Goal: Information Seeking & Learning: Learn about a topic

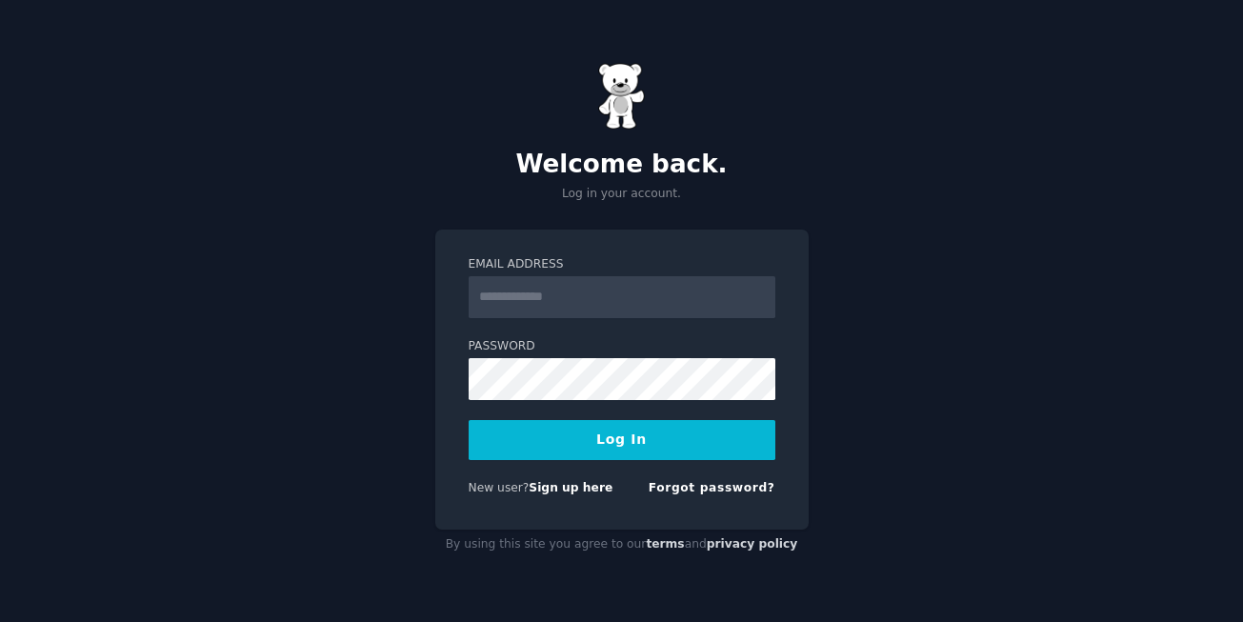
click at [543, 295] on input "Email Address" at bounding box center [621, 297] width 307 height 42
type input "**********"
click at [632, 434] on button "Log In" at bounding box center [621, 440] width 307 height 40
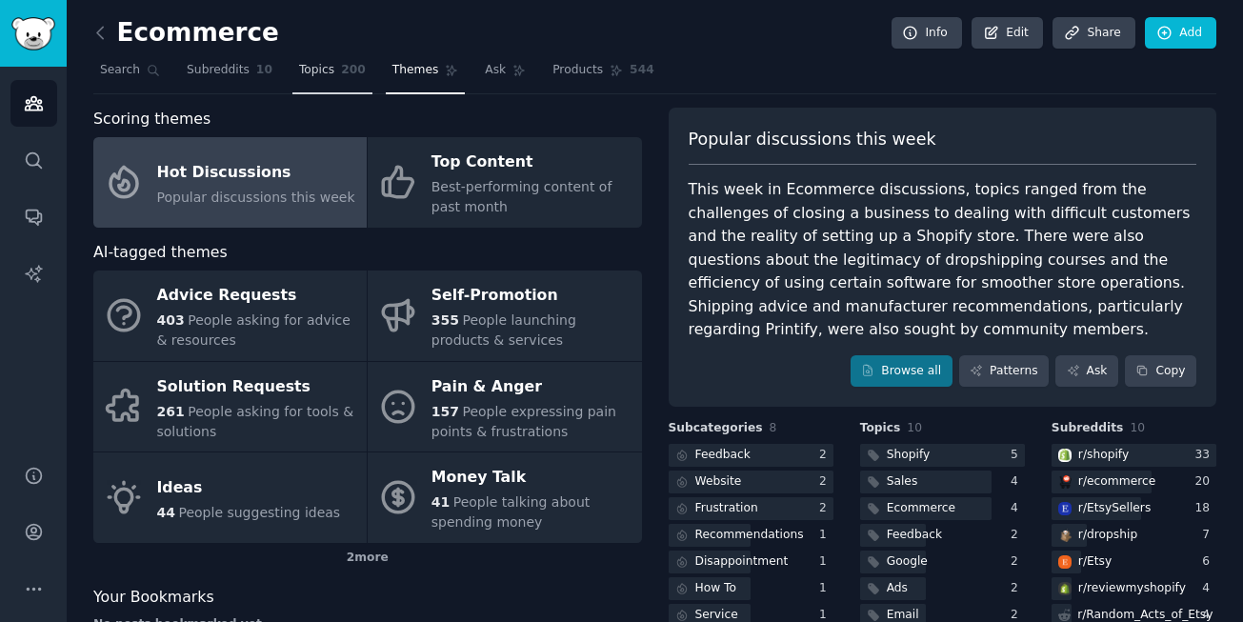
click at [312, 78] on link "Topics 200" at bounding box center [332, 74] width 80 height 39
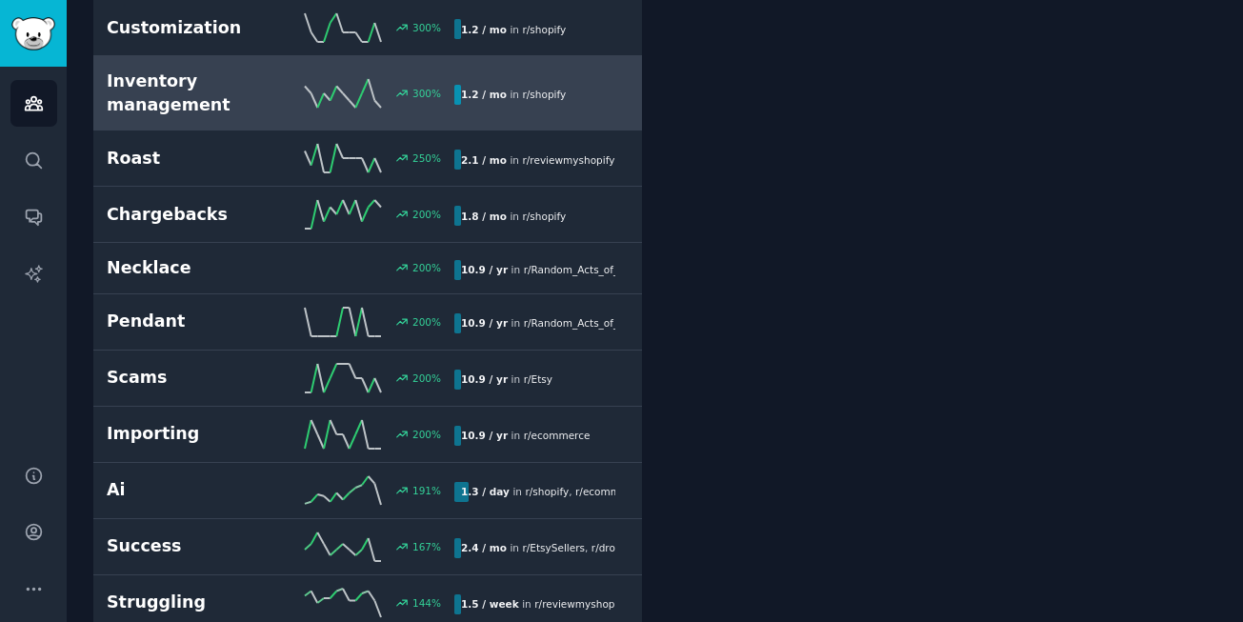
scroll to position [629, 0]
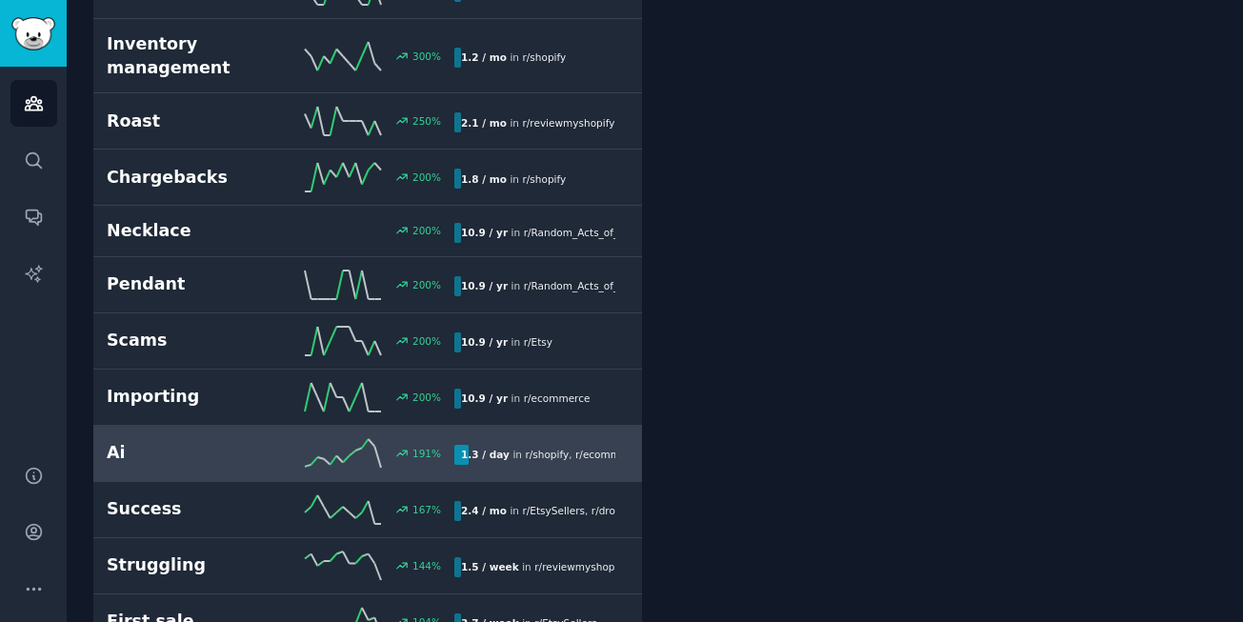
click at [161, 449] on h2 "Ai" at bounding box center [194, 453] width 174 height 24
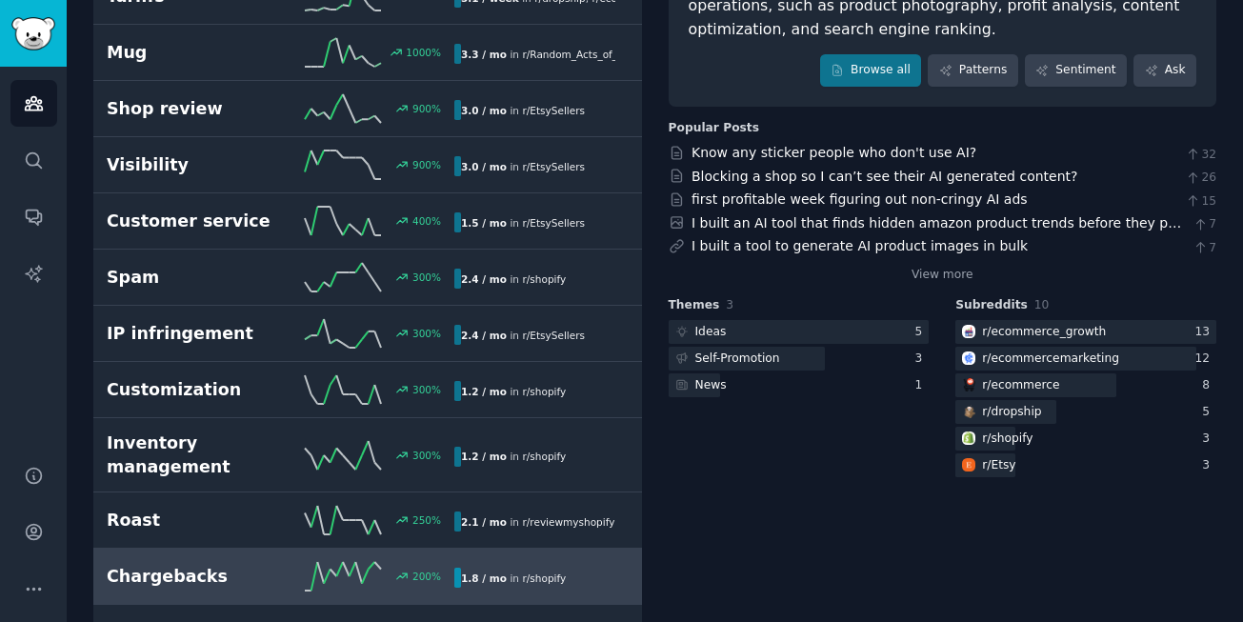
scroll to position [118, 0]
